Goal: Transaction & Acquisition: Purchase product/service

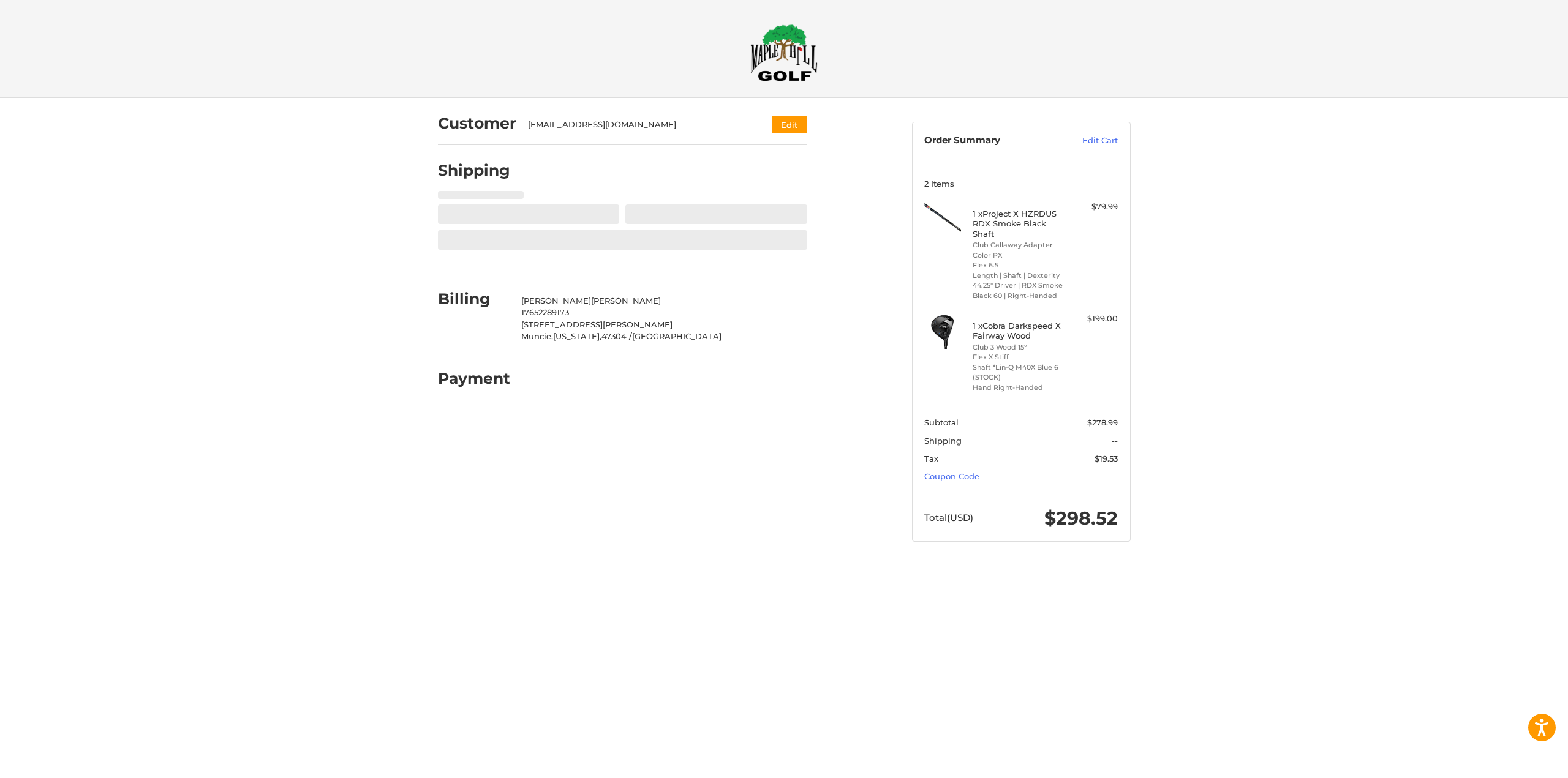
select select "**"
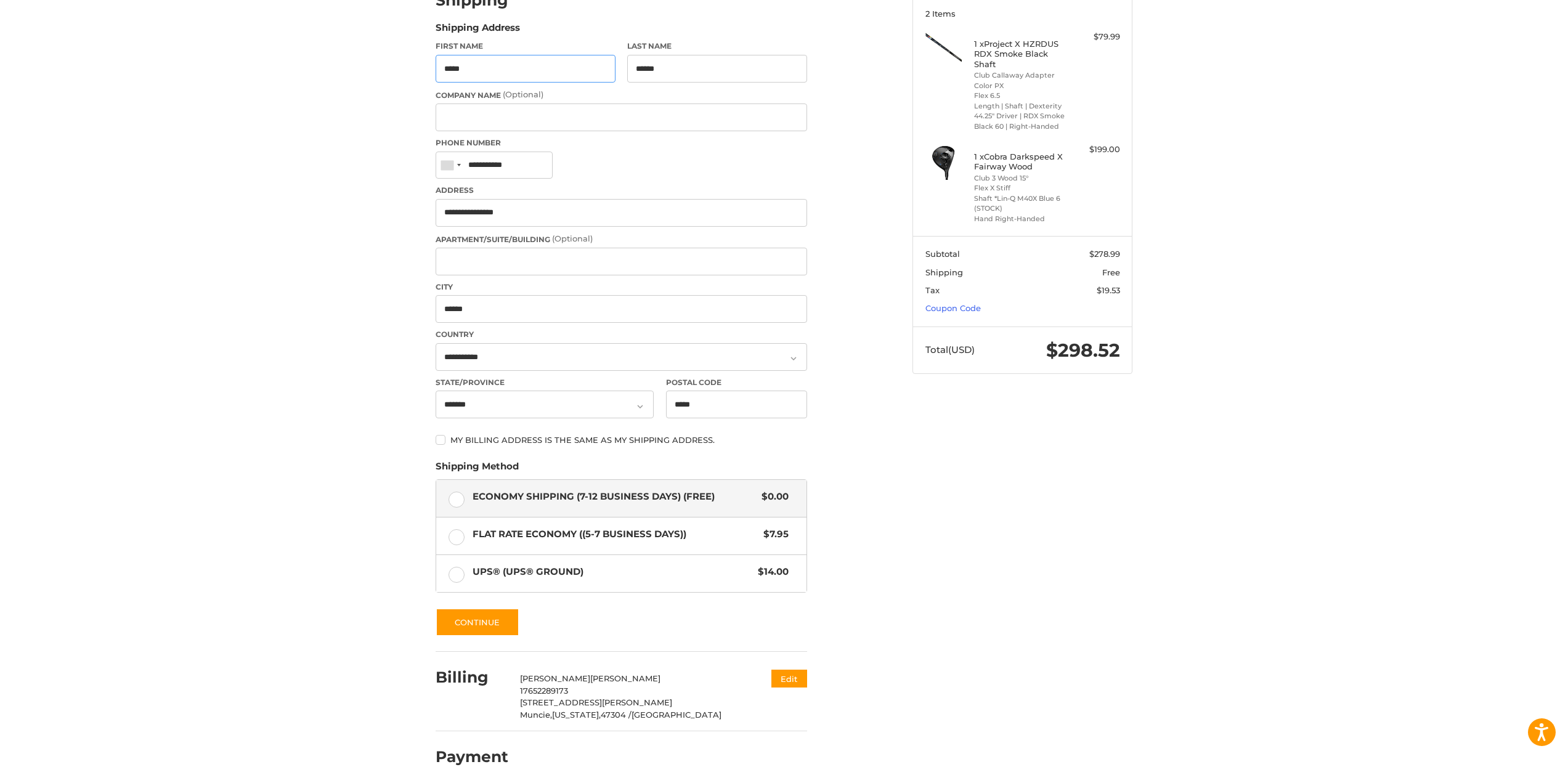
scroll to position [178, 0]
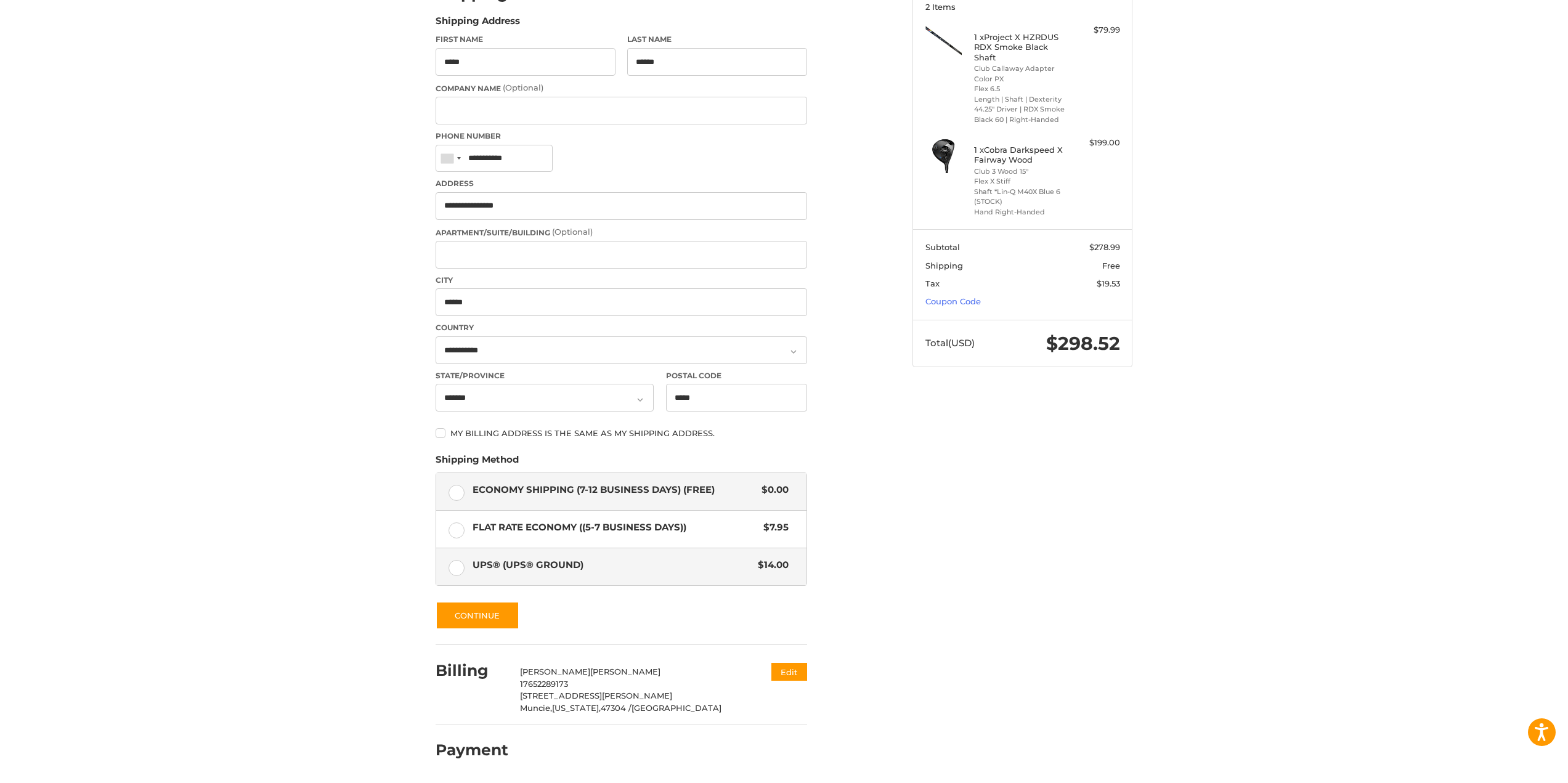
click at [451, 568] on label "UPS® (UPS® Ground) $14.00" at bounding box center [621, 567] width 370 height 37
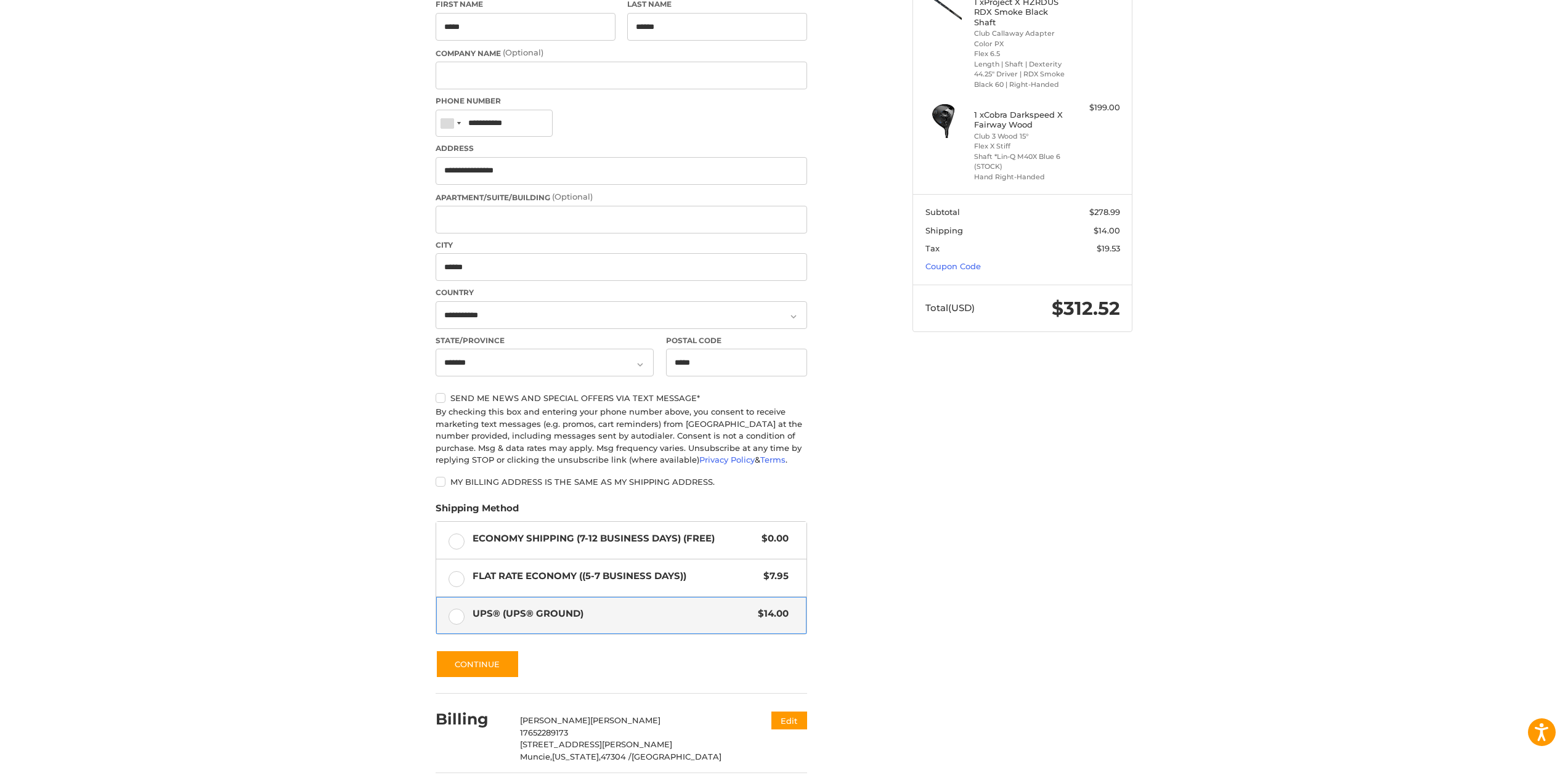
scroll to position [262, 0]
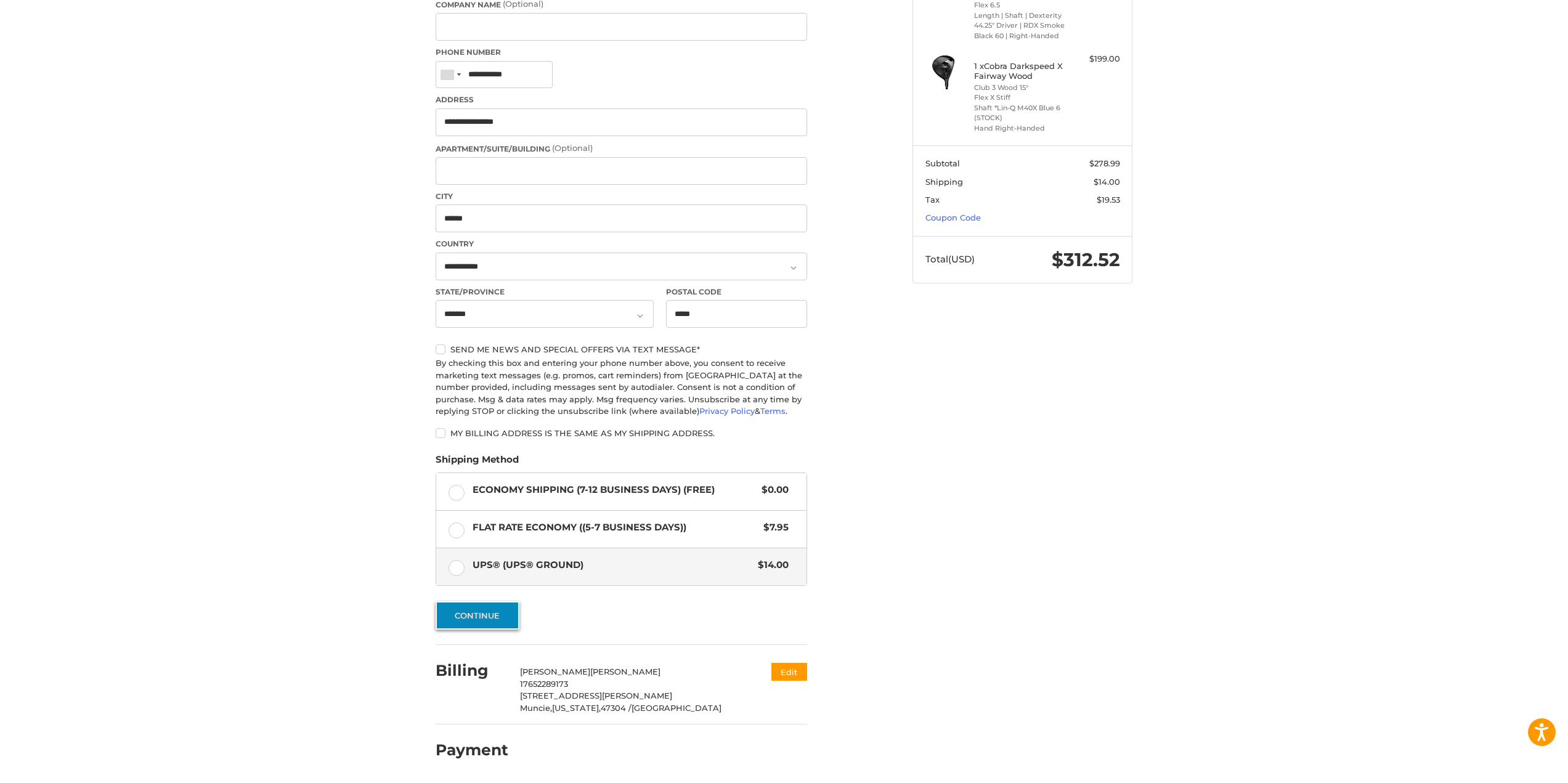
click at [486, 616] on button "Continue" at bounding box center [478, 616] width 84 height 28
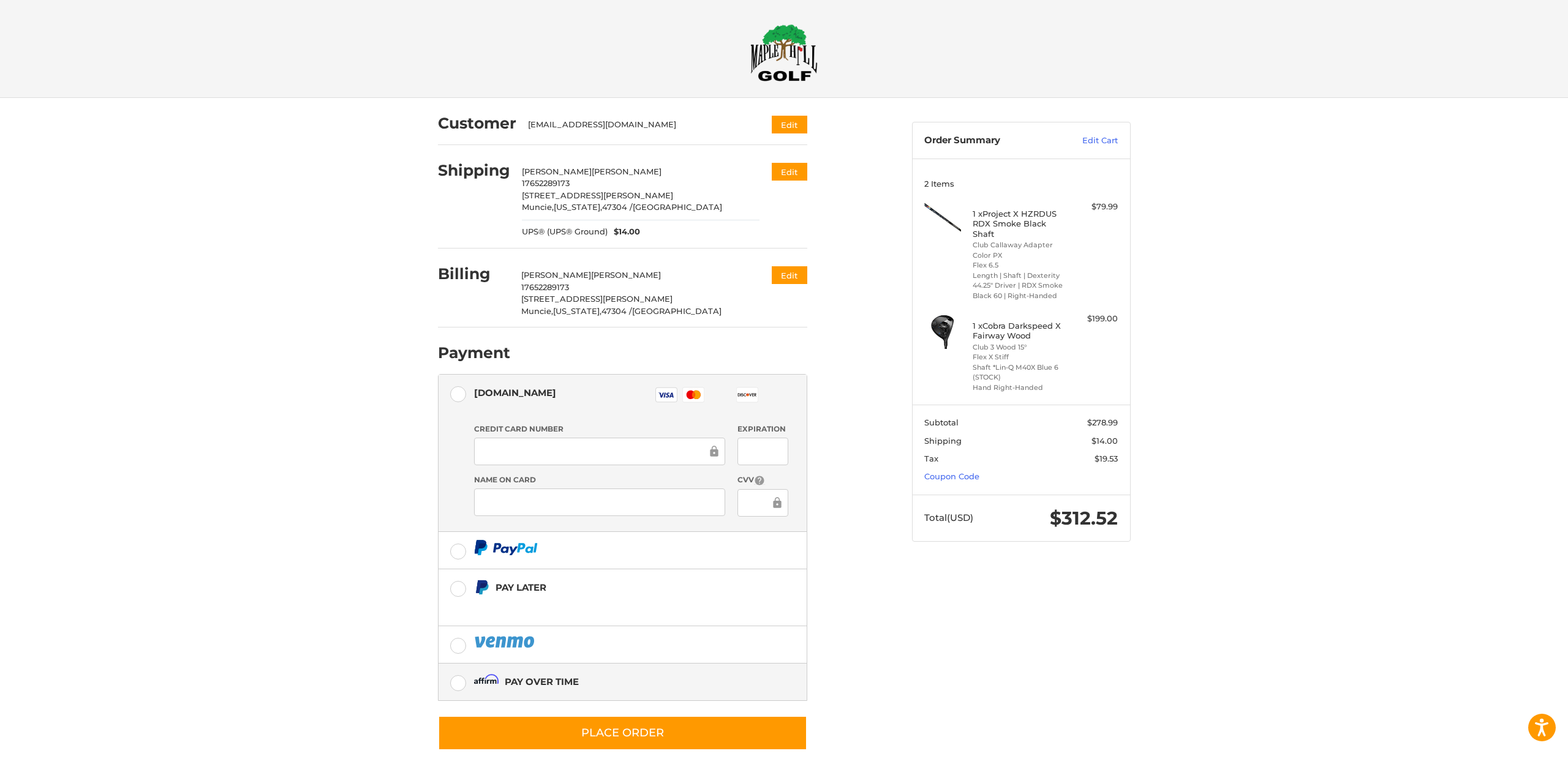
click at [458, 680] on label "Pay over time" at bounding box center [622, 682] width 368 height 37
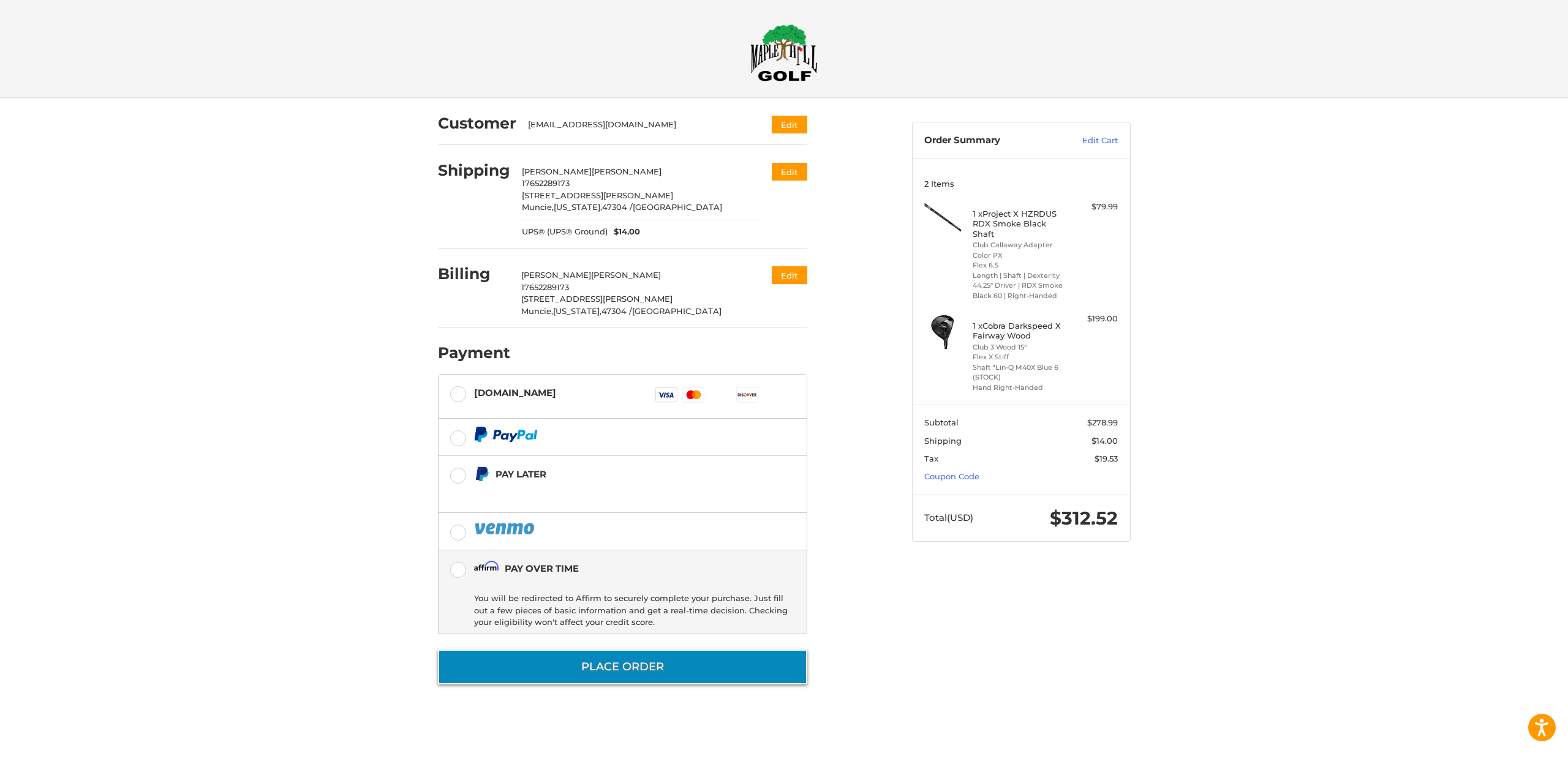
click at [583, 673] on button "Place Order" at bounding box center [622, 667] width 370 height 35
